Goal: Task Accomplishment & Management: Manage account settings

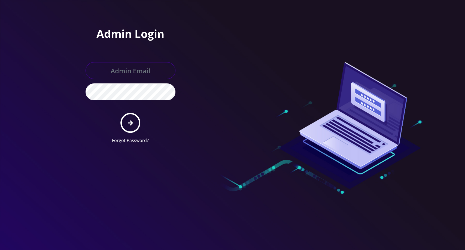
type input "master@britewireless.com"
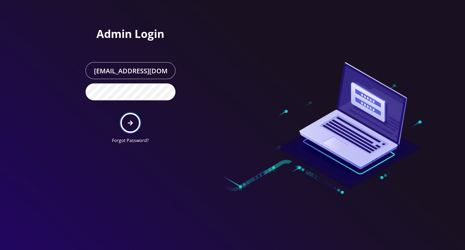
click at [131, 118] on button "submit" at bounding box center [130, 123] width 20 height 20
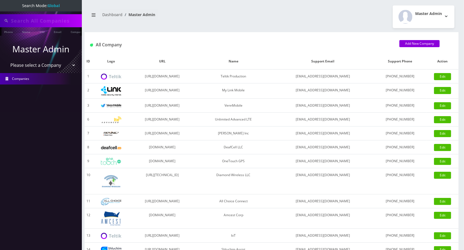
type input "[PERSON_NAME]"
click at [40, 67] on select "Please select a Company Teltik Production My Link Mobile VennMobile Unlimited A…" at bounding box center [40, 65] width 69 height 10
select select "13"
click at [6, 60] on select "Please select a Company Teltik Production My Link Mobile VennMobile Unlimited A…" at bounding box center [40, 65] width 69 height 10
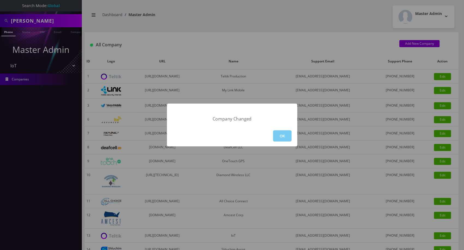
click at [285, 136] on button "OK" at bounding box center [282, 135] width 19 height 11
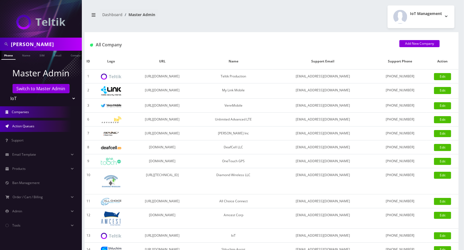
click at [44, 126] on link "Action Queues" at bounding box center [41, 125] width 82 height 11
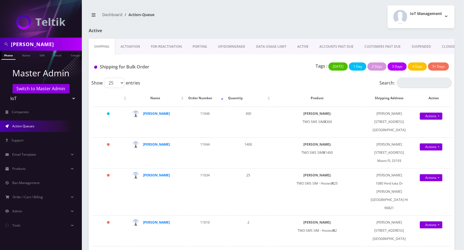
click at [125, 44] on link "Activation" at bounding box center [130, 47] width 30 height 16
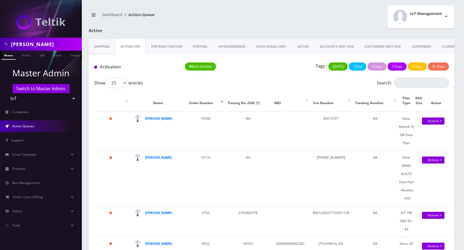
click at [107, 46] on link "Shipping" at bounding box center [102, 47] width 26 height 16
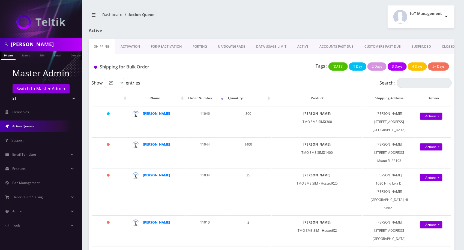
click at [63, 41] on input "Navarrete" at bounding box center [45, 44] width 69 height 10
type input "eMazzanti"
click at [72, 58] on link "Company" at bounding box center [69, 55] width 18 height 9
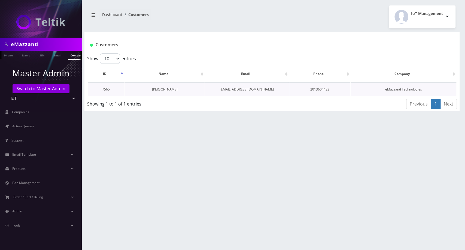
click at [159, 88] on link "Nirvan Ramoutar" at bounding box center [165, 89] width 26 height 5
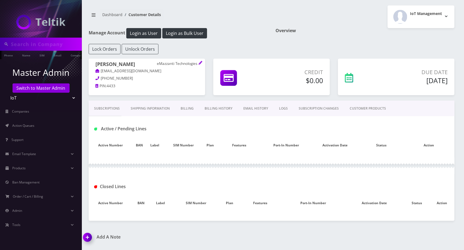
click at [0, 0] on div at bounding box center [0, 0] width 0 height 0
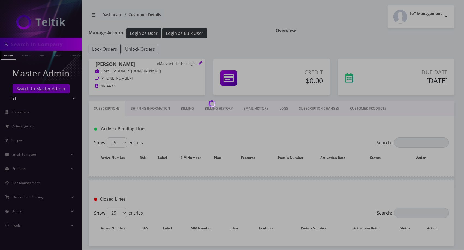
type input "eMazzanti"
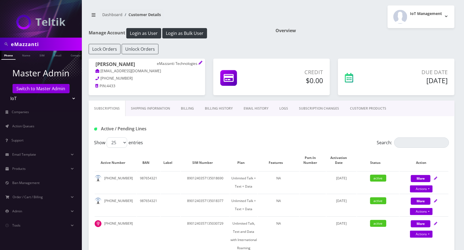
click at [361, 109] on link "CUSTOMER PRODUCTS" at bounding box center [367, 109] width 47 height 16
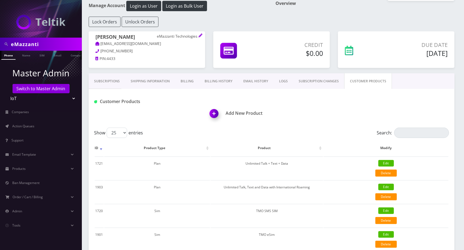
scroll to position [28, 0]
drag, startPoint x: 280, startPoint y: 235, endPoint x: 259, endPoint y: 230, distance: 21.2
click at [259, 230] on td "TMO eSim" at bounding box center [266, 238] width 112 height 23
copy td "TMO eSim"
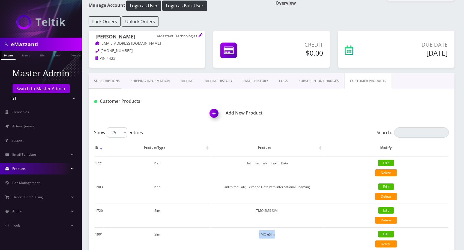
click at [40, 168] on link "Products" at bounding box center [41, 168] width 82 height 11
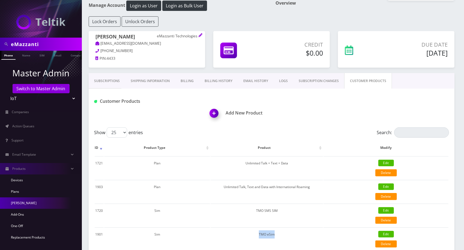
click at [16, 205] on link "[PERSON_NAME]" at bounding box center [41, 202] width 82 height 11
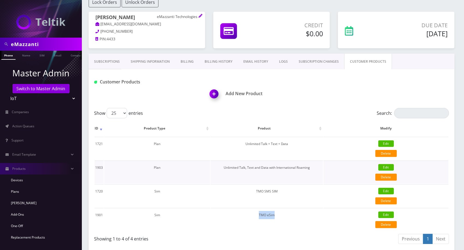
scroll to position [48, 0]
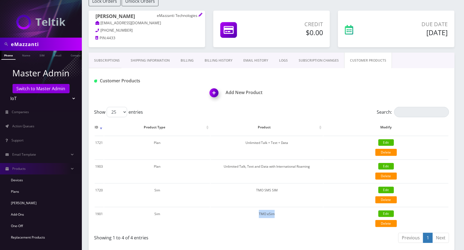
click at [218, 57] on link "Billing History" at bounding box center [218, 61] width 39 height 16
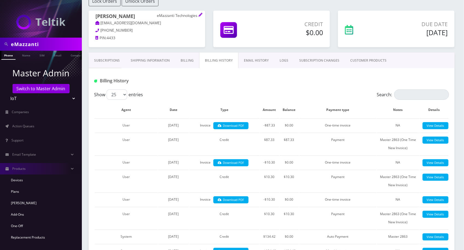
click at [360, 58] on link "CUSTOMER PRODUCTS" at bounding box center [367, 61] width 47 height 16
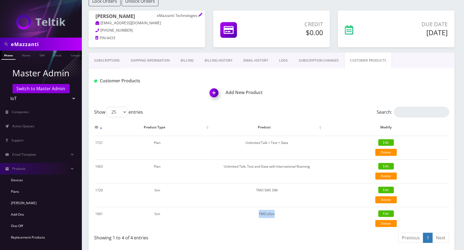
click at [219, 65] on link "Billing History" at bounding box center [218, 61] width 39 height 16
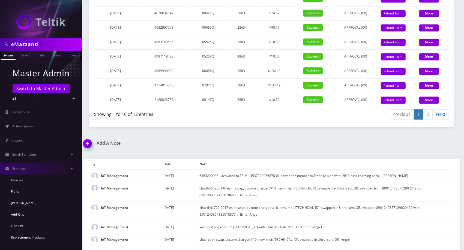
scroll to position [948, 0]
click at [427, 119] on link "2" at bounding box center [428, 114] width 10 height 10
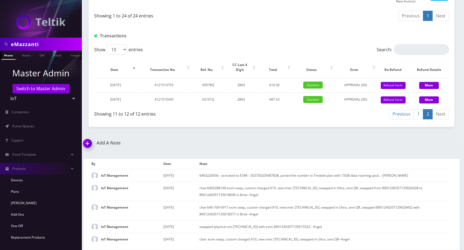
scroll to position [893, 0]
click at [417, 114] on link "1" at bounding box center [418, 114] width 10 height 10
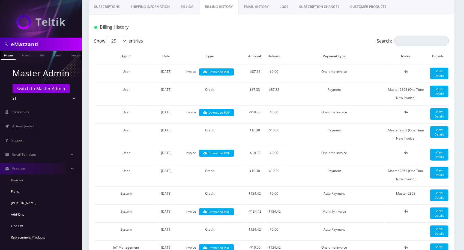
scroll to position [102, 0]
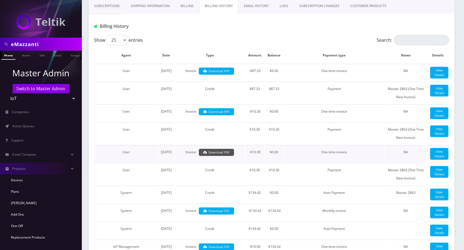
click at [209, 156] on link "Download PDF" at bounding box center [216, 152] width 35 height 7
click at [216, 116] on link "Download PDF" at bounding box center [216, 111] width 35 height 7
click at [220, 71] on link "Download PDF" at bounding box center [216, 71] width 35 height 7
click at [225, 116] on link "Download PDF" at bounding box center [216, 111] width 35 height 7
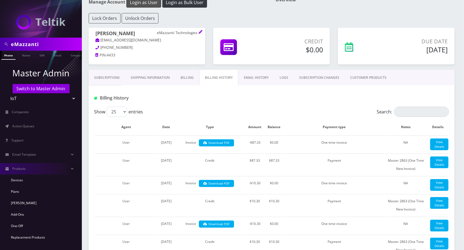
scroll to position [30, 0]
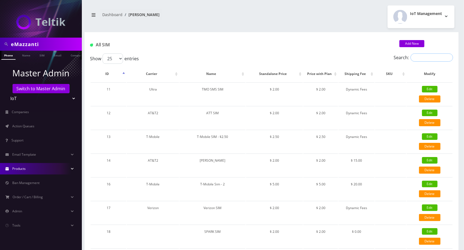
click at [429, 60] on input "Search:" at bounding box center [431, 57] width 43 height 8
paste input "TMO eSim"
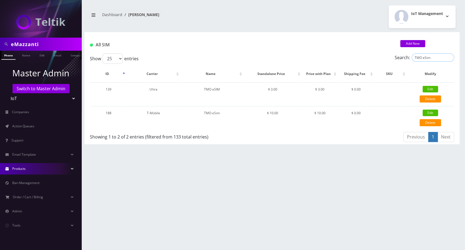
type input "TMO eSim"
click at [448, 60] on input "TMO eSim" at bounding box center [433, 57] width 43 height 8
click at [449, 57] on input "TMO eSim" at bounding box center [433, 57] width 43 height 8
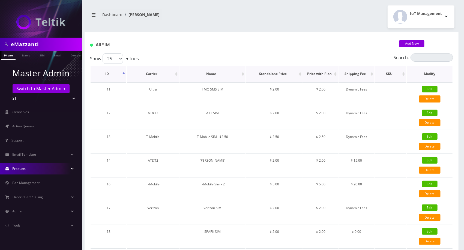
click at [108, 75] on th "ID" at bounding box center [108, 74] width 36 height 16
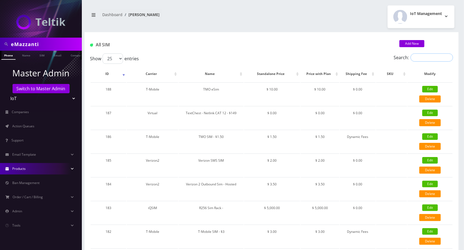
click at [430, 56] on input "Search:" at bounding box center [431, 57] width 43 height 8
paste input "TMO eSim"
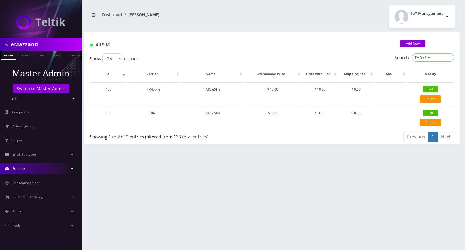
type input "TMO eSim"
click at [152, 244] on div "eMazzanti Phone Name SIM Email Company Customer Dashboard Sims IoT Management" at bounding box center [272, 125] width 386 height 250
click at [0, 32] on div at bounding box center [41, 19] width 82 height 38
click at [324, 236] on div "eMazzanti Phone Name SIM Email Company Customer Dashboard Sims IoT Management" at bounding box center [272, 125] width 386 height 250
click at [76, 58] on ul at bounding box center [78, 56] width 5 height 10
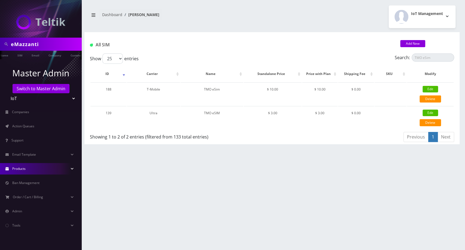
scroll to position [0, 29]
click at [5, 7] on div at bounding box center [41, 19] width 82 height 38
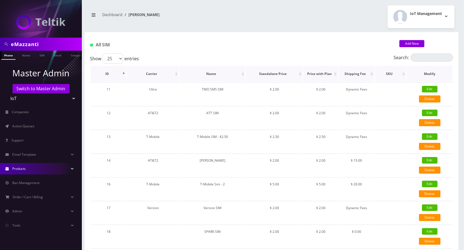
click at [107, 72] on th "ID" at bounding box center [108, 74] width 36 height 16
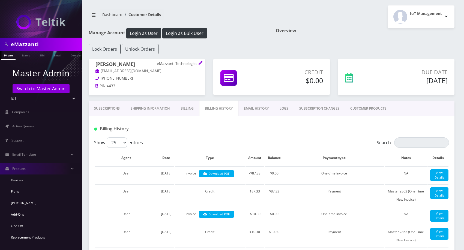
scroll to position [30, 0]
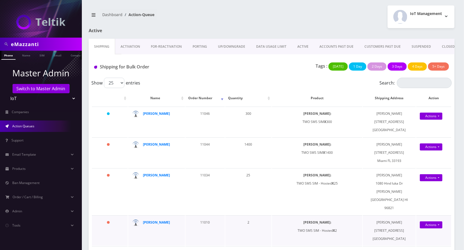
click at [229, 232] on td "2" at bounding box center [248, 230] width 46 height 30
click at [137, 46] on link "Activation" at bounding box center [130, 47] width 30 height 16
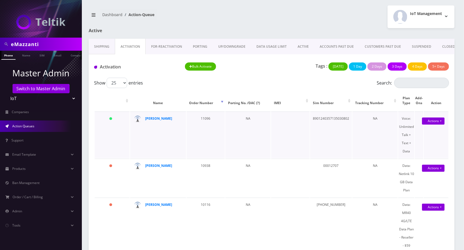
click at [329, 127] on td "8901240357135030802" at bounding box center [331, 134] width 42 height 47
copy td "8901240357135030802"
click at [126, 236] on td "58 days" at bounding box center [112, 225] width 35 height 55
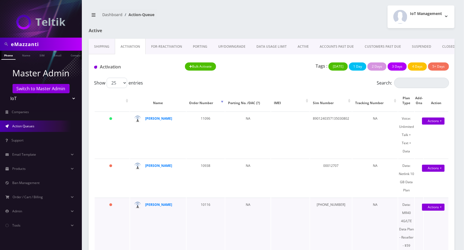
click at [98, 212] on td "58 days" at bounding box center [112, 225] width 35 height 55
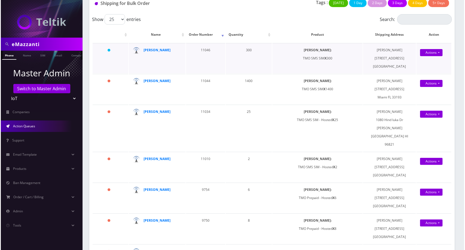
scroll to position [64, 0]
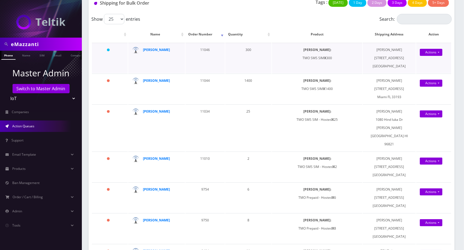
drag, startPoint x: 194, startPoint y: 133, endPoint x: 367, endPoint y: 68, distance: 184.5
click at [367, 68] on td "Javier Navarrete 1401 Lavaca St #644 Austin TX 78701" at bounding box center [388, 58] width 53 height 30
click at [428, 56] on link "Actions" at bounding box center [430, 52] width 23 height 7
click at [422, 128] on link "Shipped" at bounding box center [431, 124] width 44 height 8
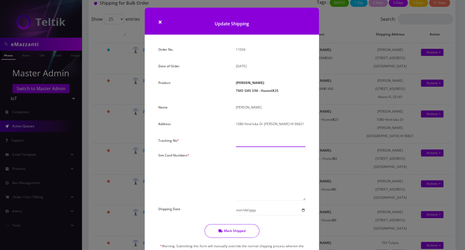
click at [258, 138] on input "text" at bounding box center [270, 142] width 69 height 10
type input "000000"
paste textarea "8901240497128276820 8901240497128276838 8901240497128276739 8901240497128276887…"
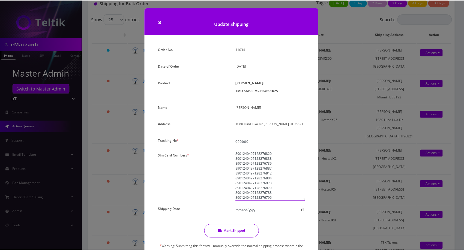
scroll to position [73, 0]
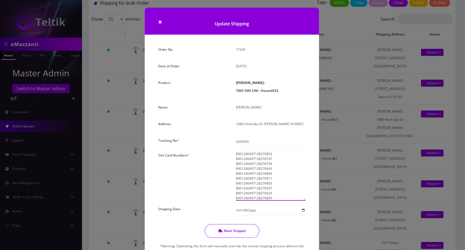
type textarea "8901240497128276820 8901240497128276838 8901240497128276739 8901240497128276887…"
click at [233, 234] on button "Mark Shipped" at bounding box center [232, 231] width 55 height 14
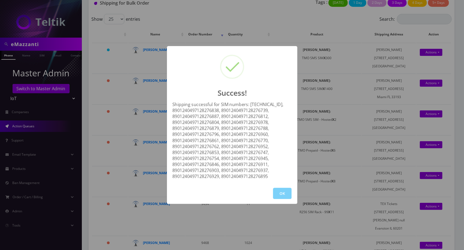
click at [443, 40] on div "Success! Shipping successful for SIM numbers: 8901240497128276820, 890124049712…" at bounding box center [232, 125] width 464 height 250
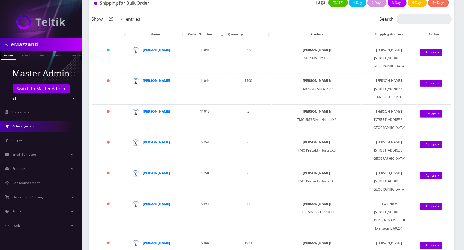
click at [34, 46] on input "eMazzanti" at bounding box center [45, 44] width 69 height 10
type input "bakersan"
click at [77, 59] on ul at bounding box center [78, 56] width 5 height 10
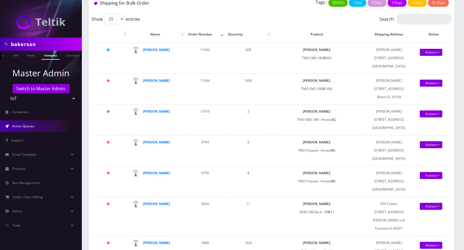
click at [59, 52] on link "Company" at bounding box center [50, 55] width 18 height 9
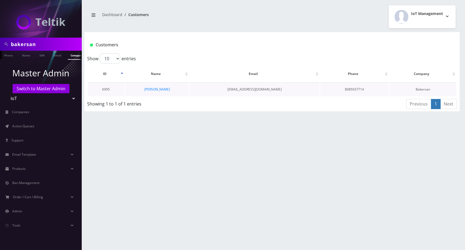
click at [150, 92] on td "[PERSON_NAME]" at bounding box center [157, 89] width 64 height 14
click at [153, 89] on link "[PERSON_NAME]" at bounding box center [157, 89] width 26 height 5
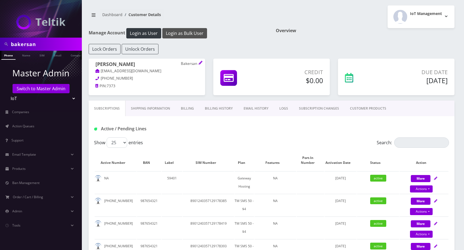
click at [187, 36] on button "Login as Bulk User" at bounding box center [184, 33] width 45 height 10
click at [227, 104] on link "Billing History" at bounding box center [218, 109] width 39 height 16
